Goal: Information Seeking & Learning: Learn about a topic

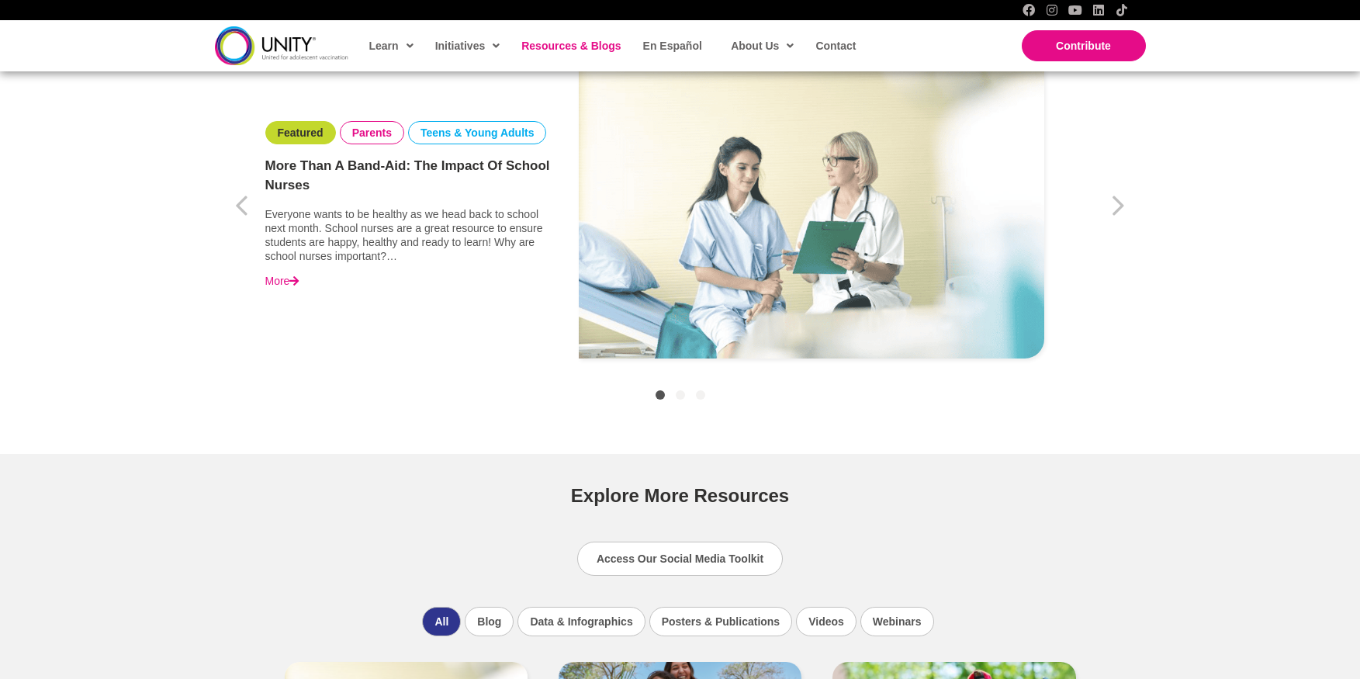
scroll to position [601, 0]
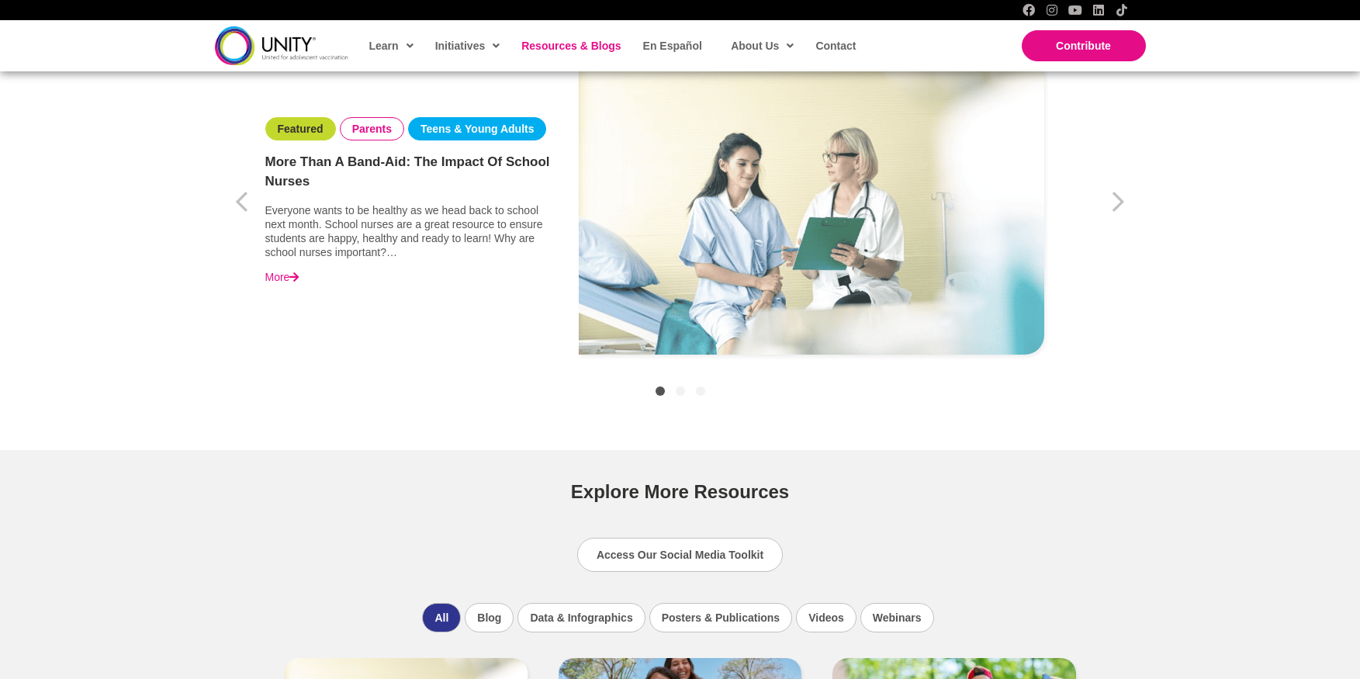
click at [475, 128] on link "Teens & Young Adults" at bounding box center [477, 129] width 114 height 14
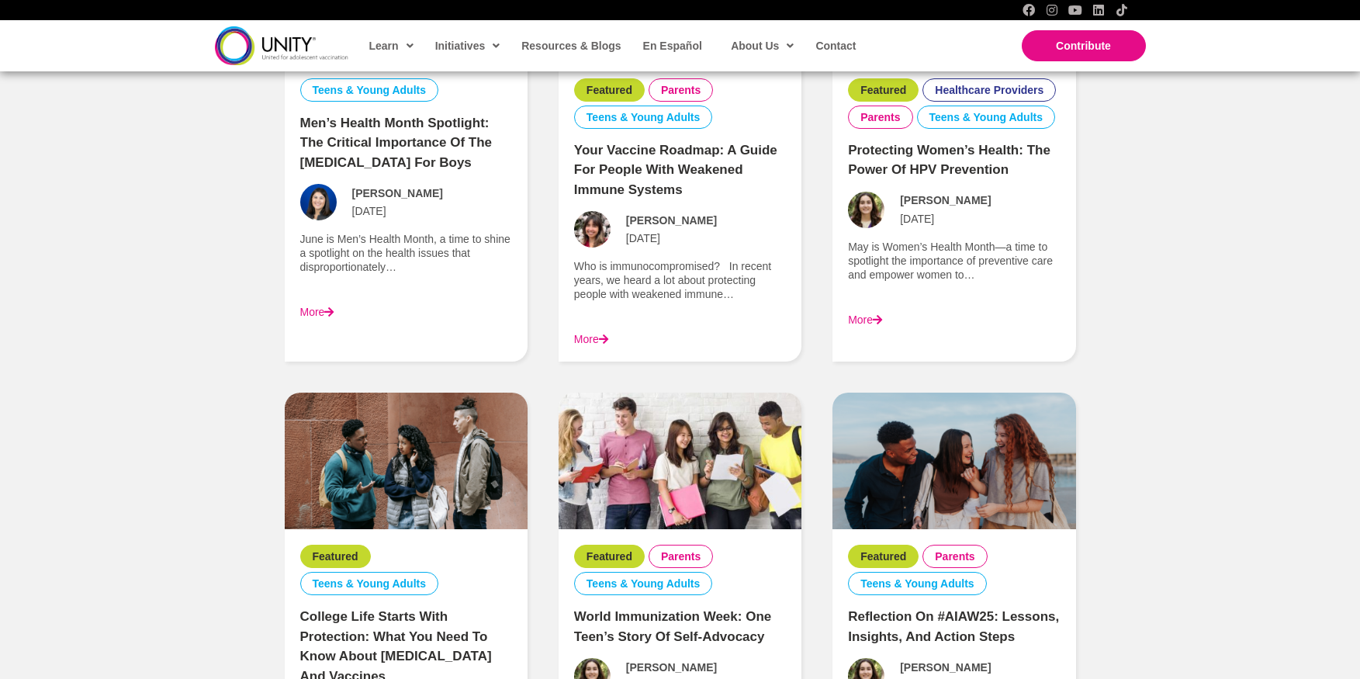
scroll to position [937, 0]
click at [319, 50] on img at bounding box center [281, 45] width 133 height 38
